Goal: Task Accomplishment & Management: Manage account settings

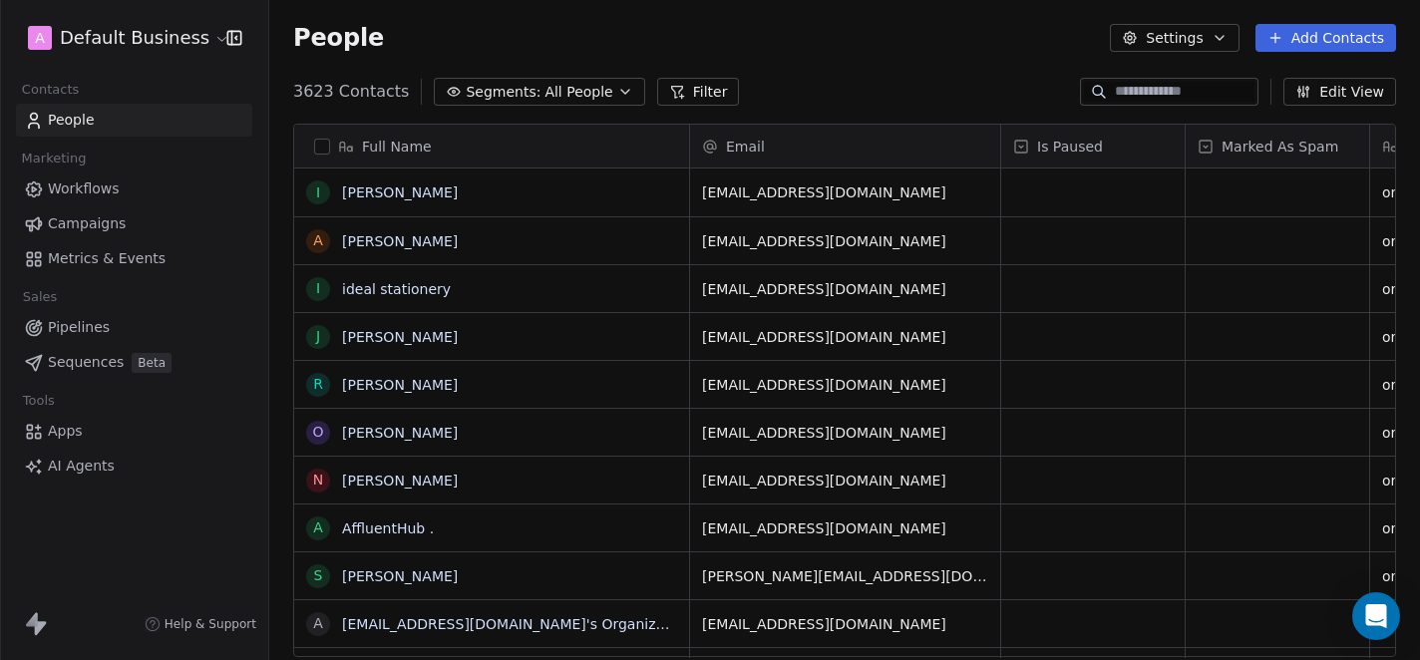
scroll to position [581, 1151]
click at [131, 43] on html "A Default Business Contacts People Marketing Workflows Campaigns Metrics & Even…" at bounding box center [710, 330] width 1420 height 660
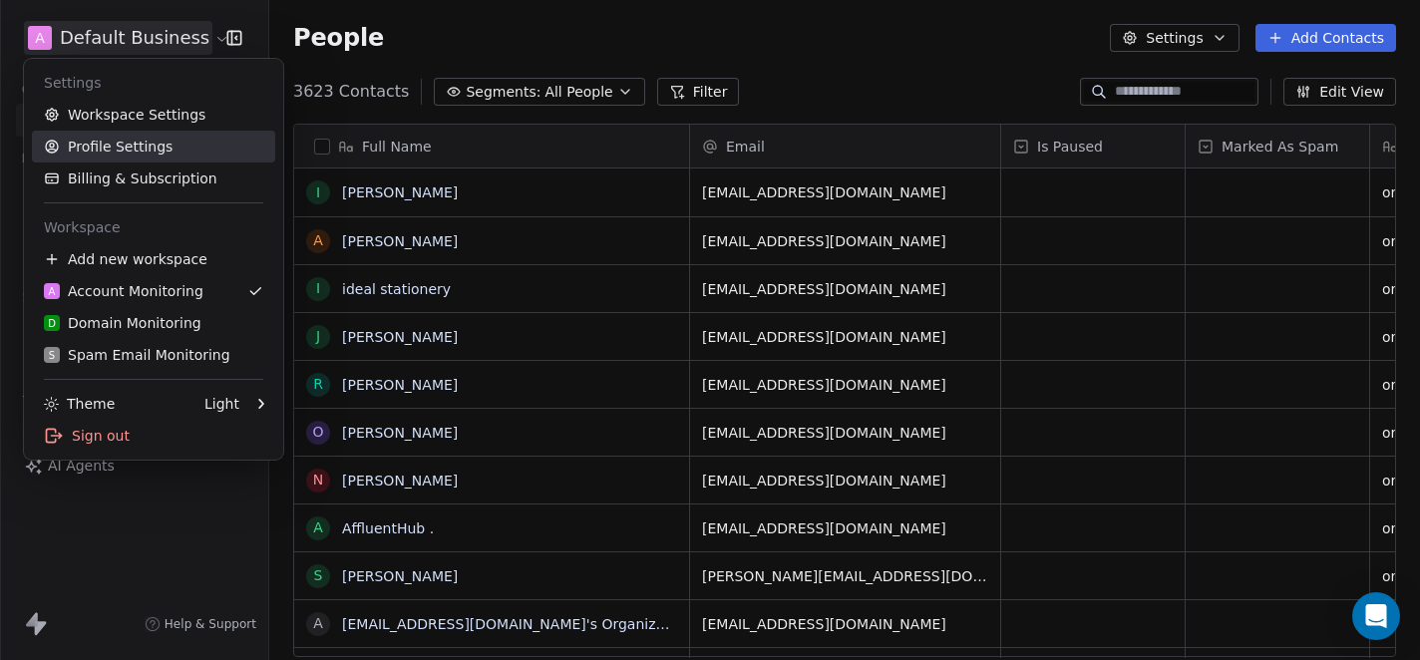
click at [123, 133] on link "Profile Settings" at bounding box center [153, 147] width 243 height 32
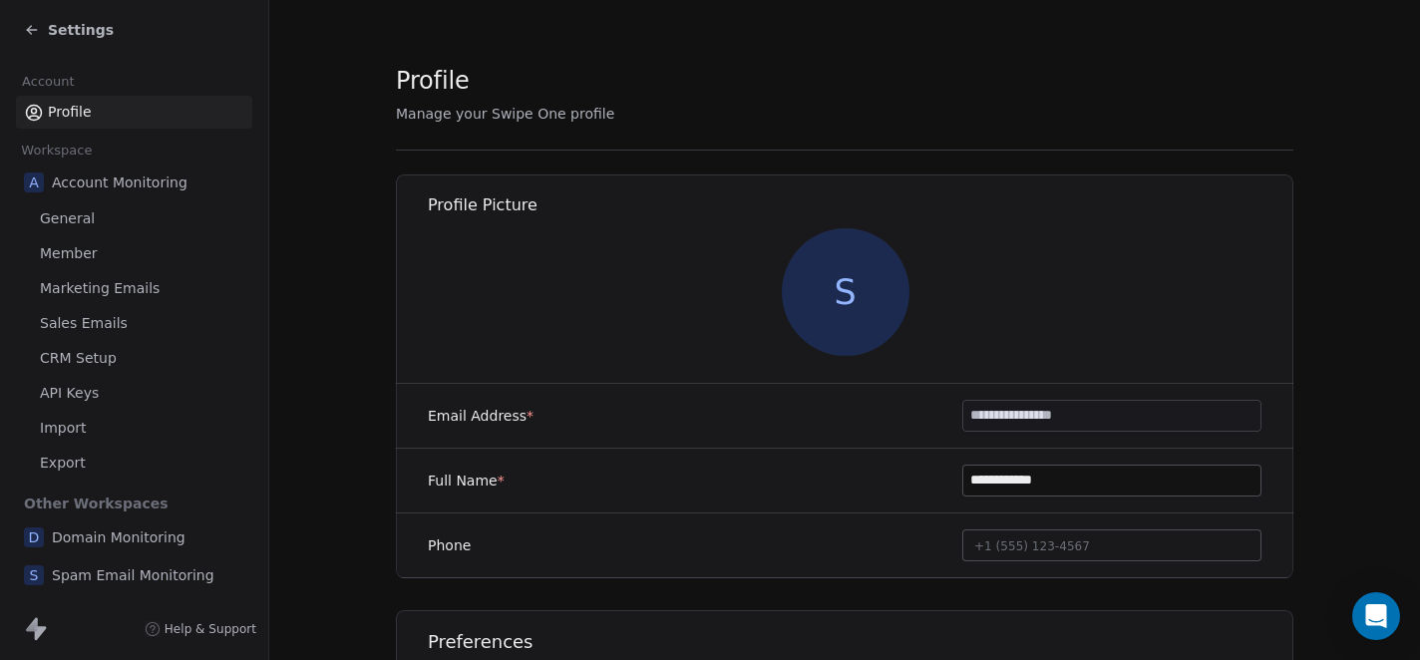
scroll to position [1, 0]
click at [367, 336] on section "**********" at bounding box center [844, 419] width 1151 height 840
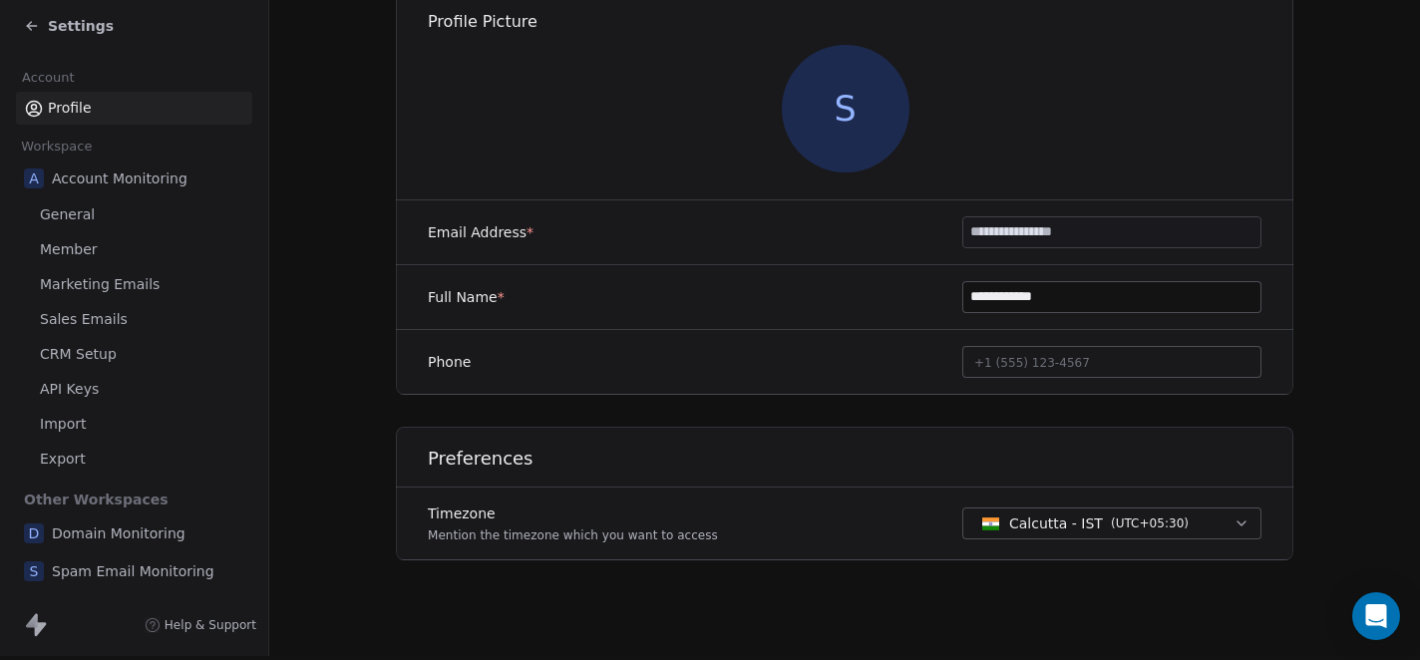
scroll to position [5, 0]
click at [61, 219] on span "General" at bounding box center [67, 213] width 55 height 21
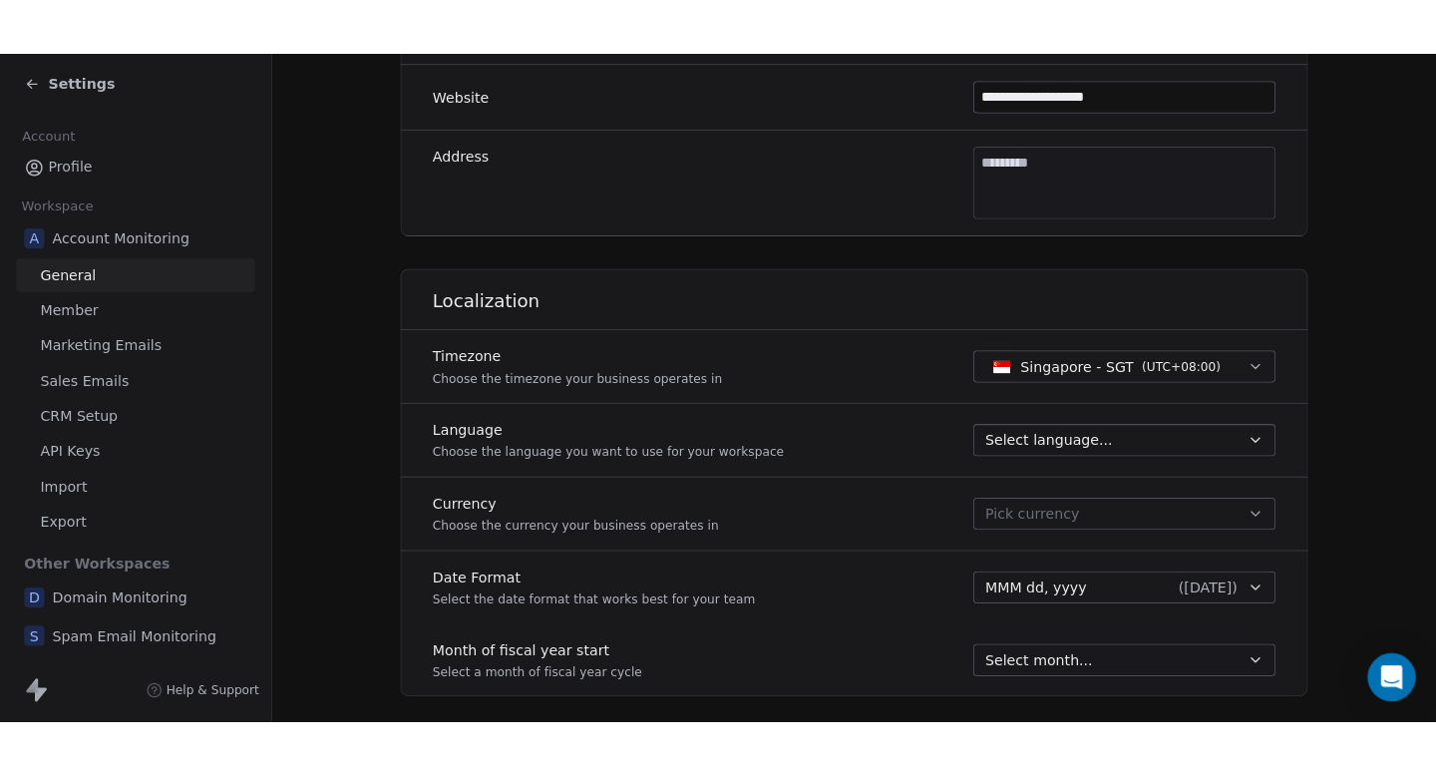
scroll to position [638, 0]
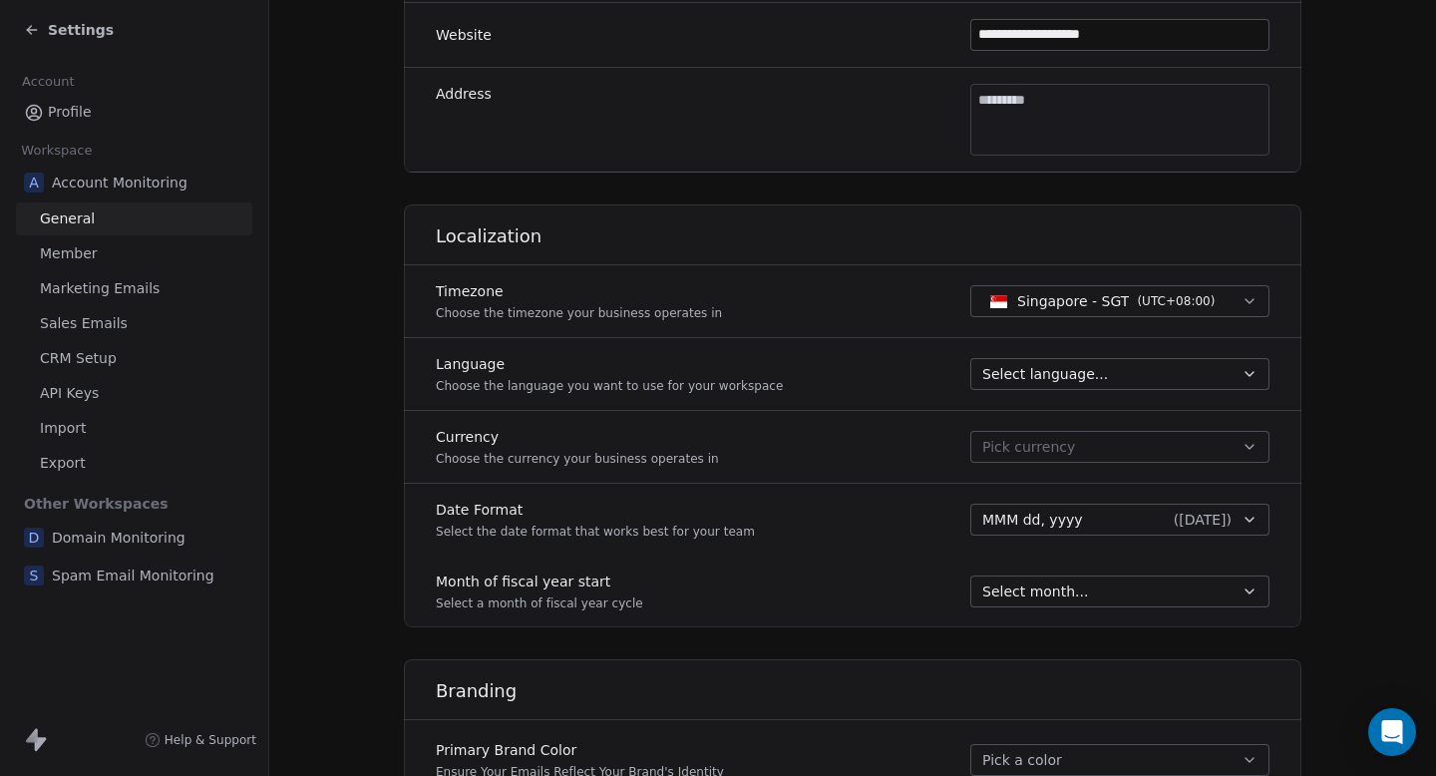
click at [1371, 320] on section "**********" at bounding box center [852, 217] width 1167 height 1711
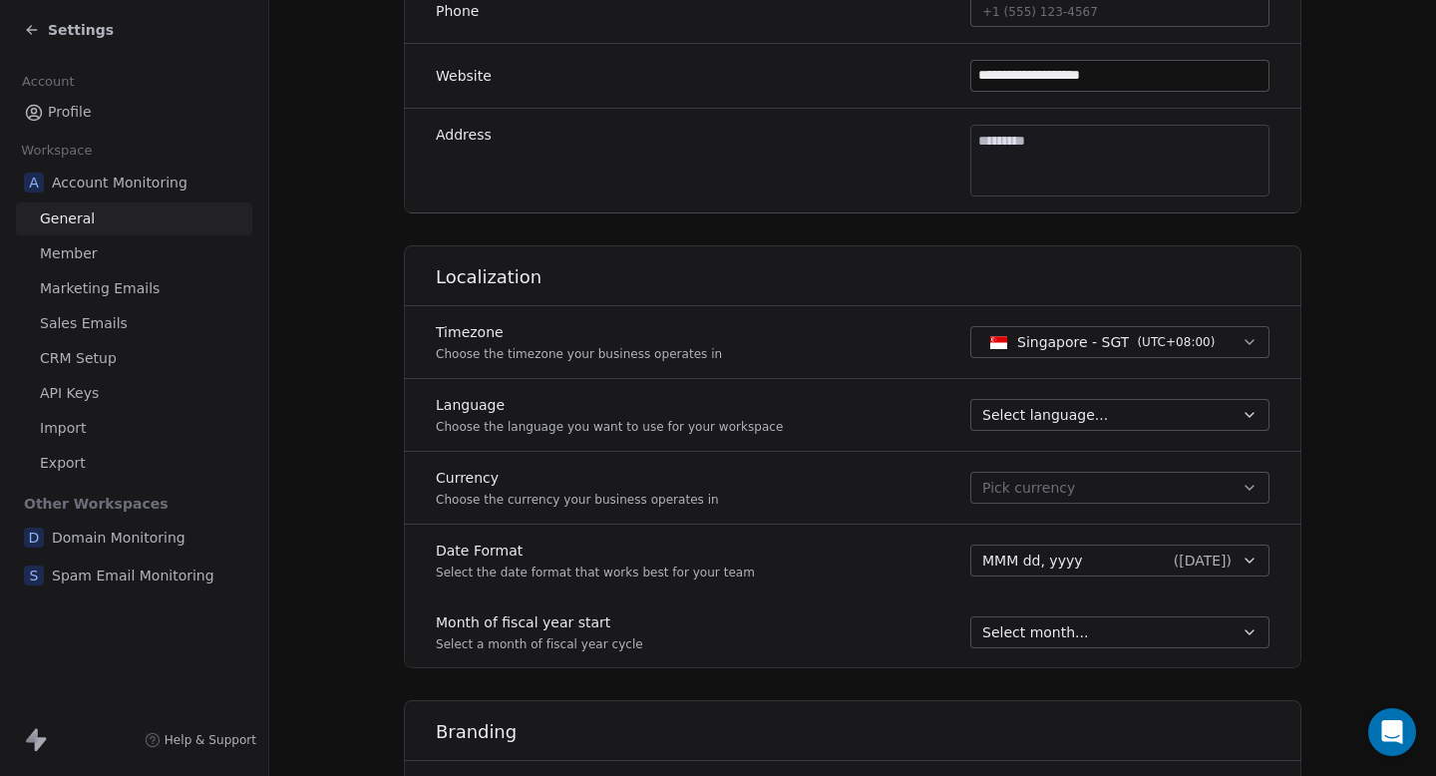
scroll to position [598, 0]
click at [1092, 420] on span "Select language..." at bounding box center [1045, 414] width 126 height 20
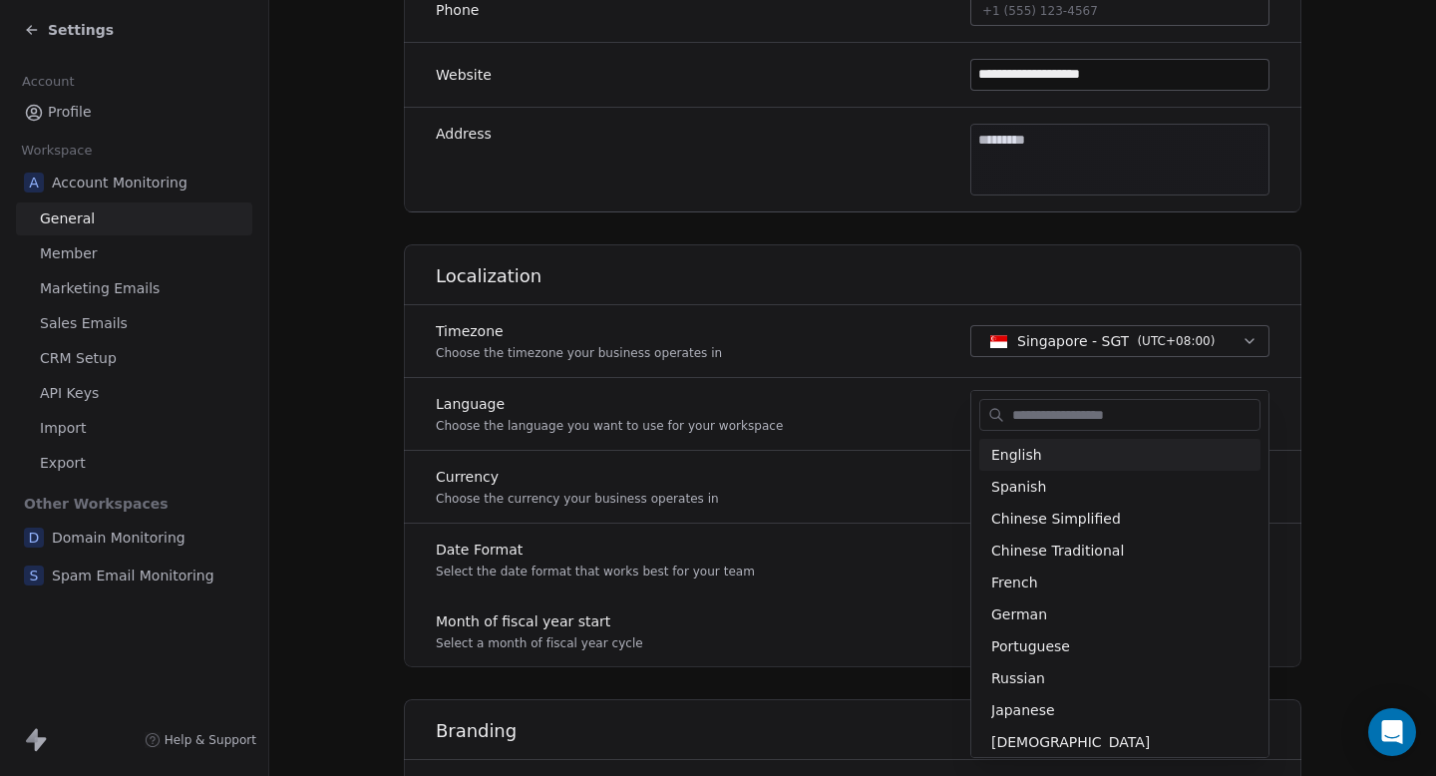
click at [1360, 341] on html "**********" at bounding box center [718, 388] width 1436 height 776
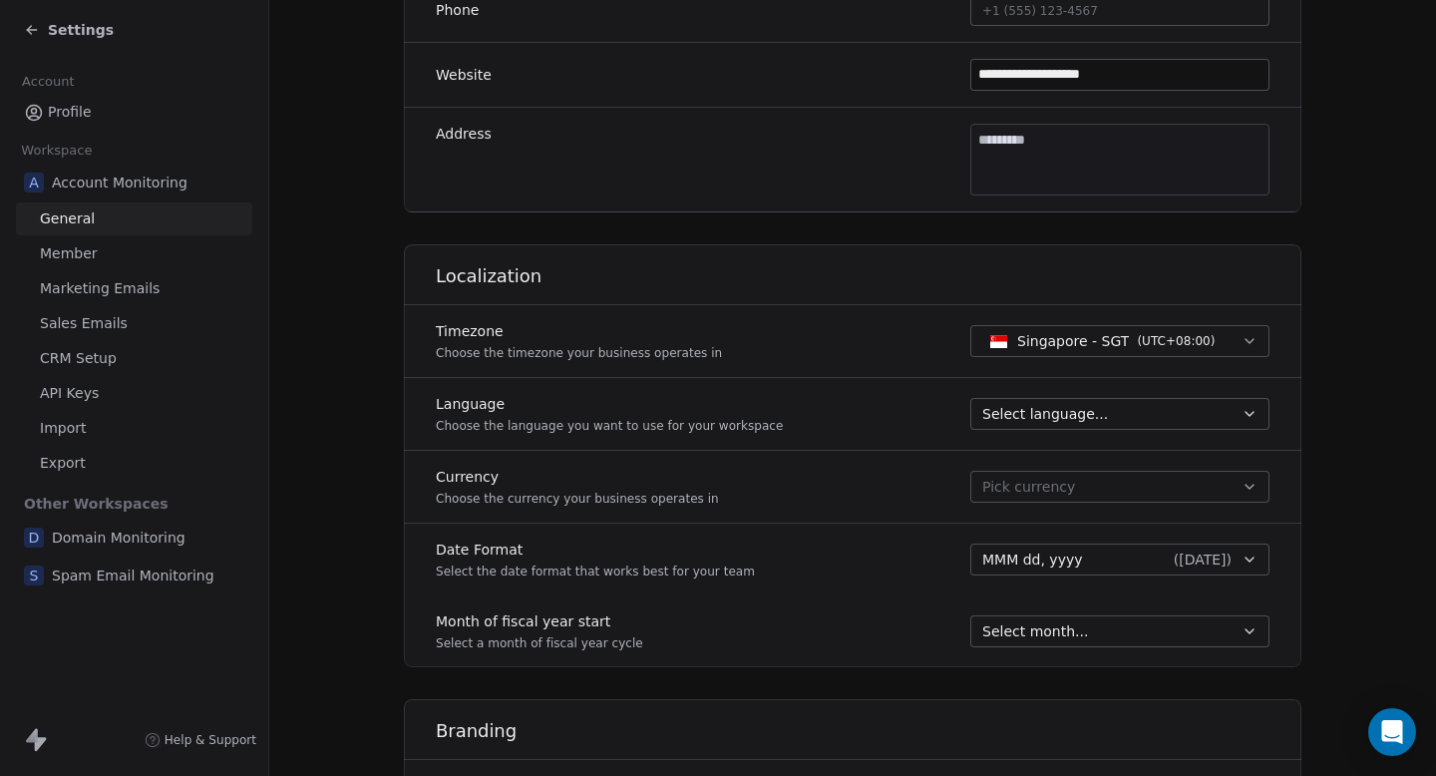
click at [79, 25] on span "Settings" at bounding box center [81, 30] width 66 height 20
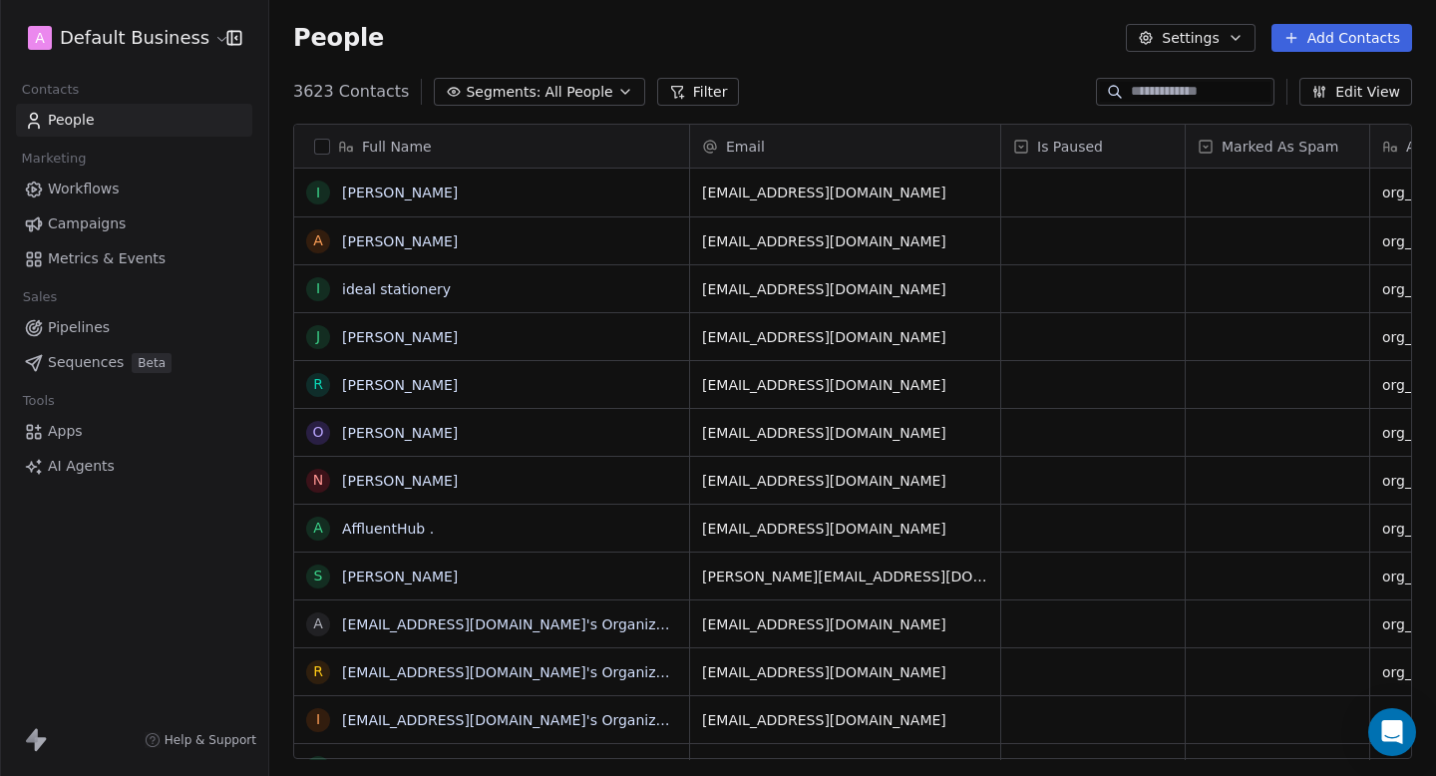
scroll to position [683, 1167]
click at [162, 41] on html "A Default Business Contacts People Marketing Workflows Campaigns Metrics & Even…" at bounding box center [718, 388] width 1436 height 776
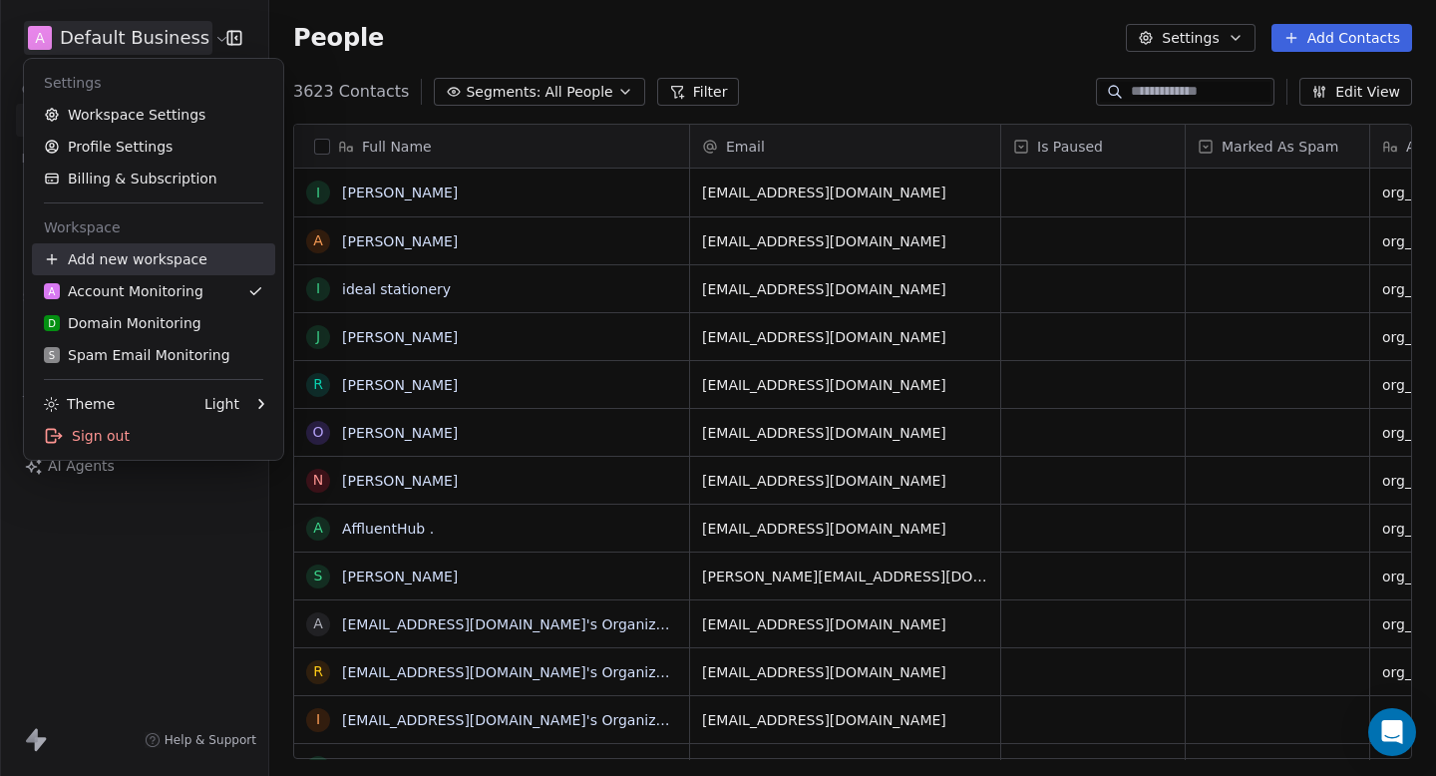
click at [101, 272] on div "Add new workspace" at bounding box center [153, 259] width 243 height 32
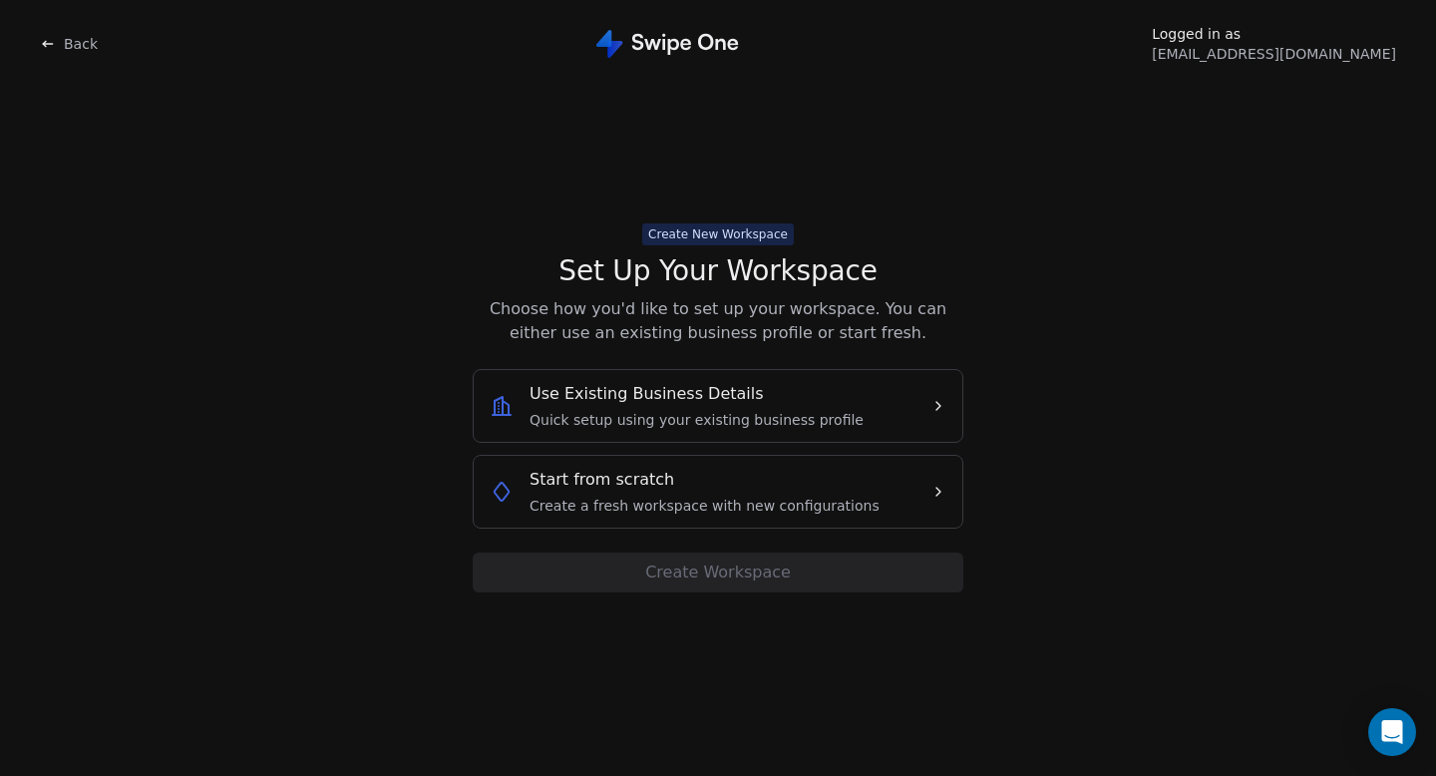
click at [46, 44] on icon at bounding box center [47, 44] width 9 height 0
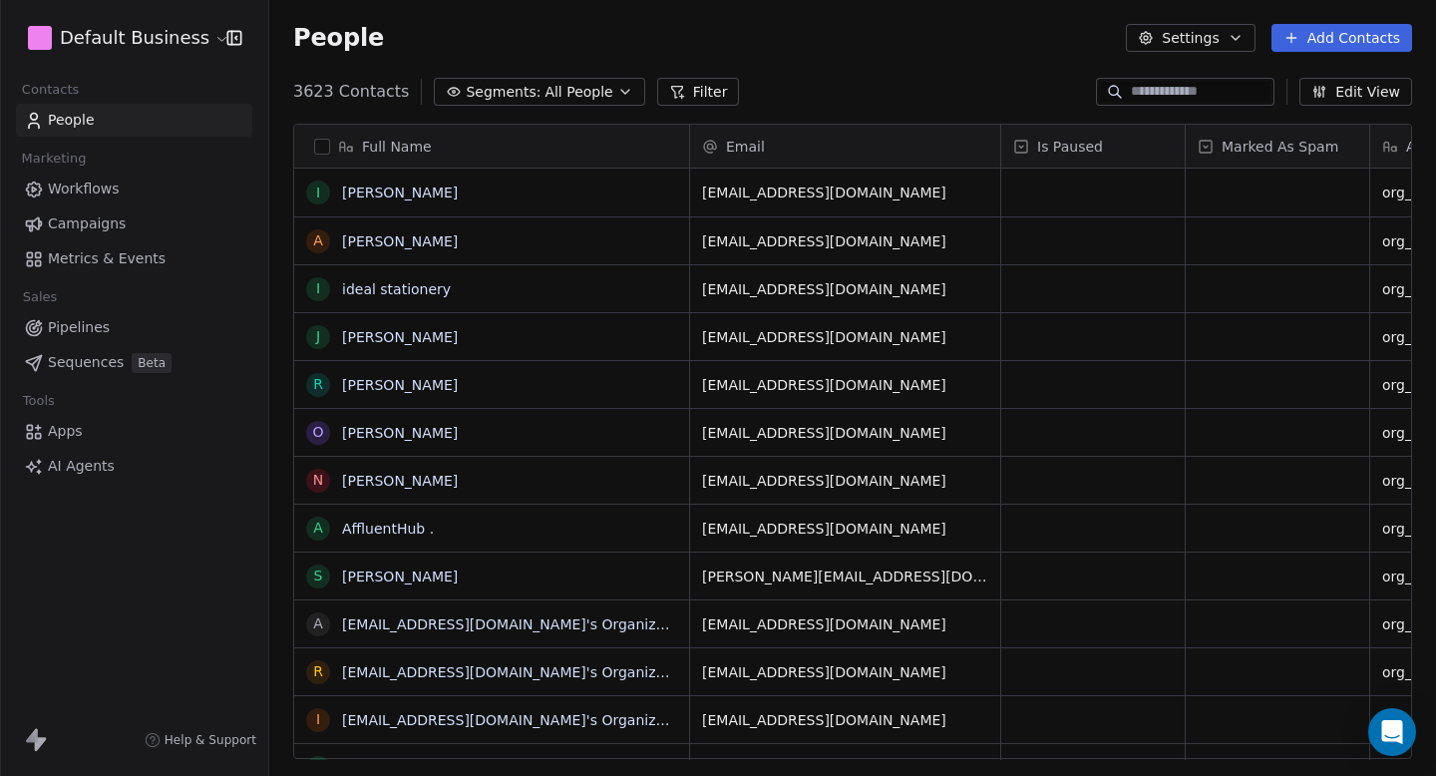
scroll to position [683, 1167]
